Goal: Obtain resource: Download file/media

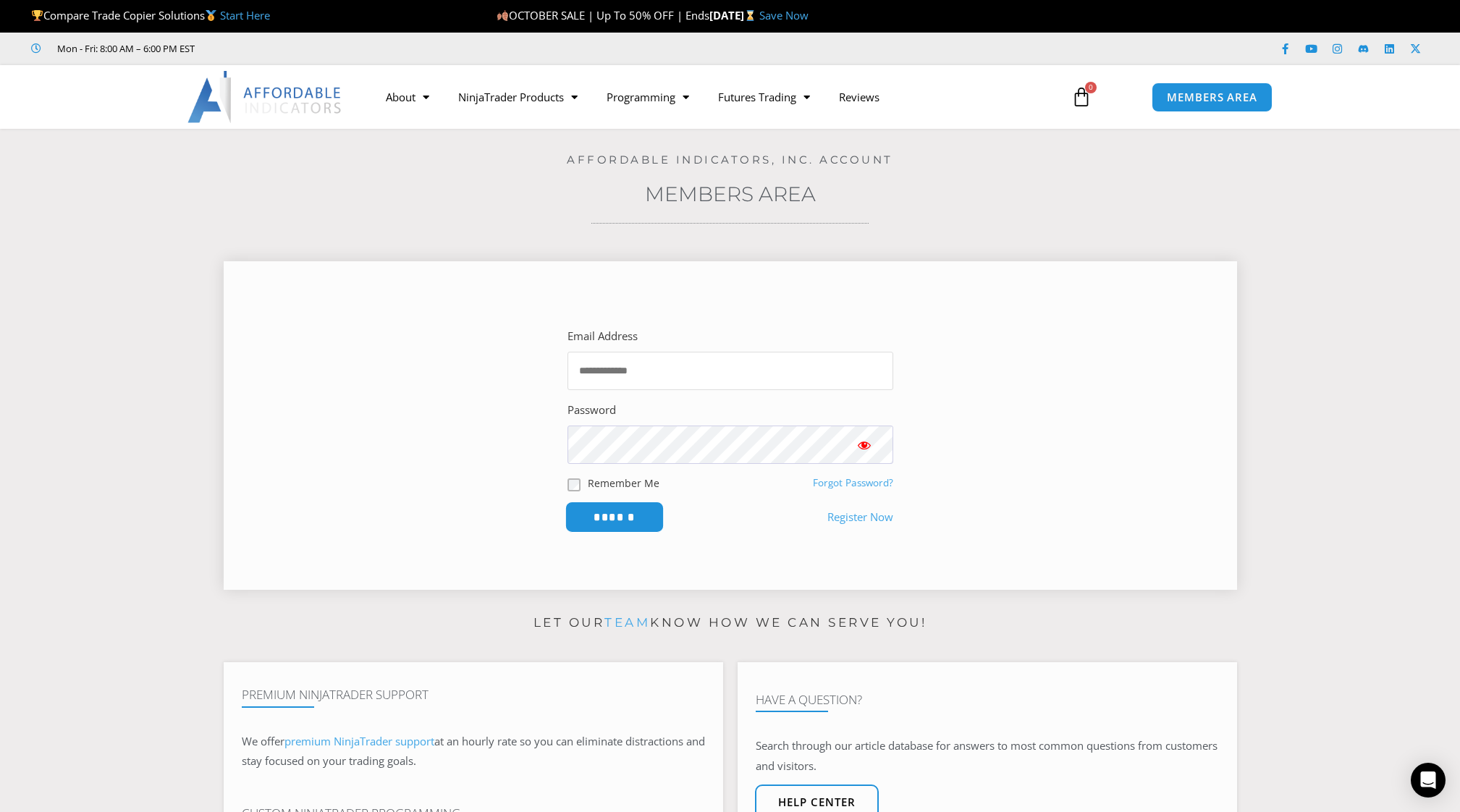
type input "**********"
click at [623, 522] on input "******" at bounding box center [614, 517] width 100 height 31
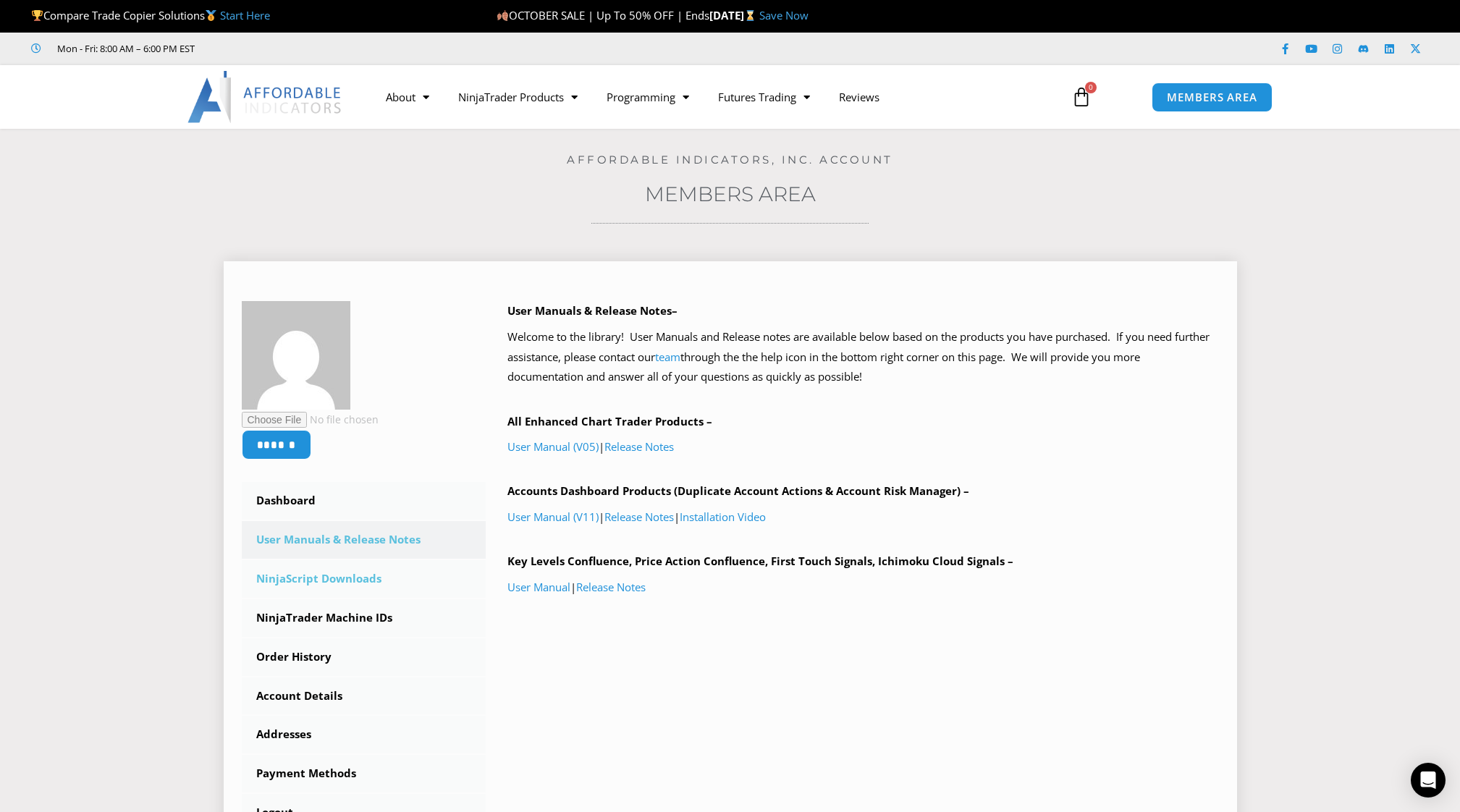
click at [341, 584] on link "NinjaScript Downloads" at bounding box center [364, 579] width 245 height 37
